Goal: Find specific page/section: Find specific page/section

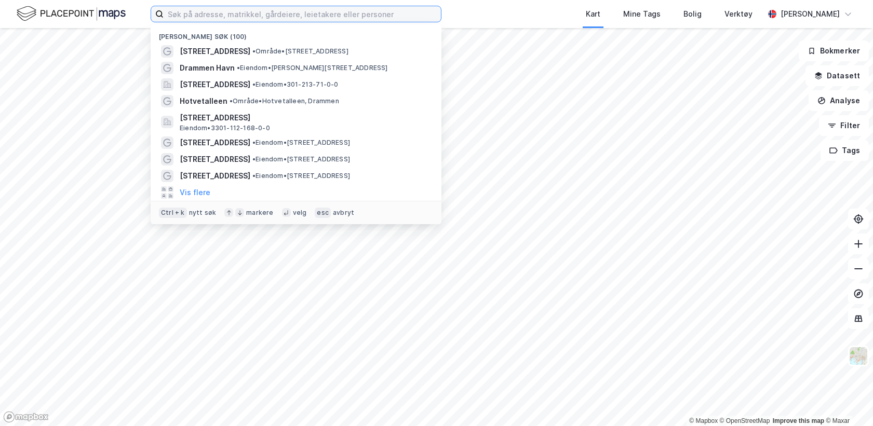
click at [206, 15] on input at bounding box center [302, 14] width 277 height 16
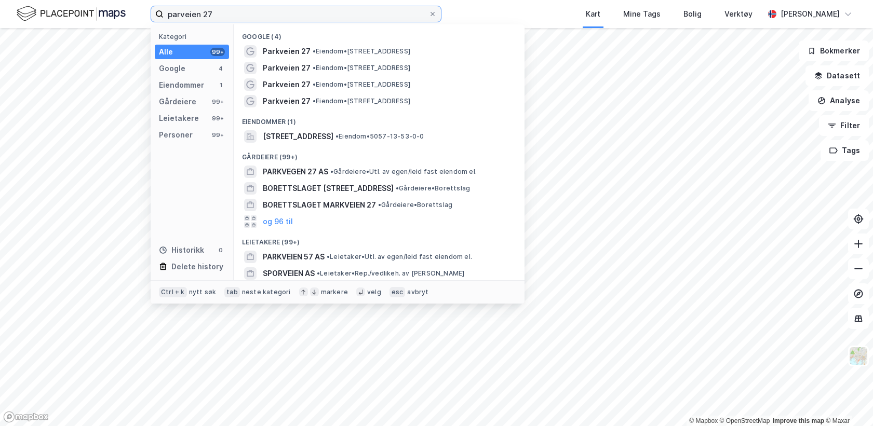
click at [181, 15] on input "parveien 27" at bounding box center [296, 14] width 265 height 16
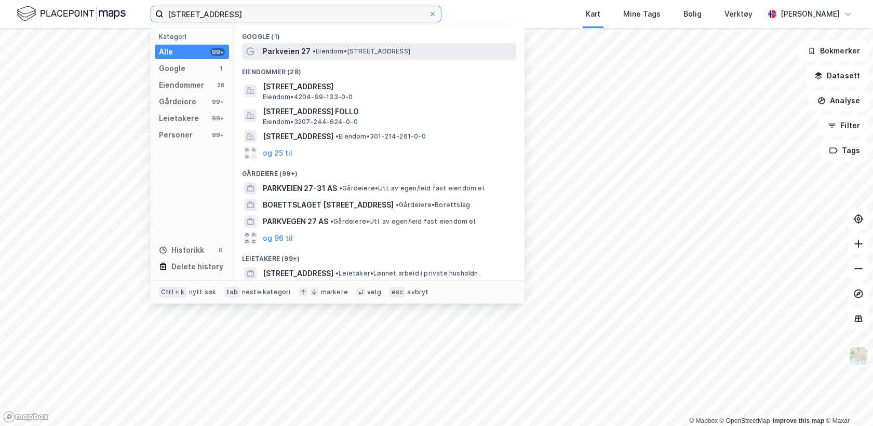
type input "[STREET_ADDRESS]"
click at [294, 49] on span "Parkveien 27" at bounding box center [287, 51] width 48 height 12
